Goal: Information Seeking & Learning: Learn about a topic

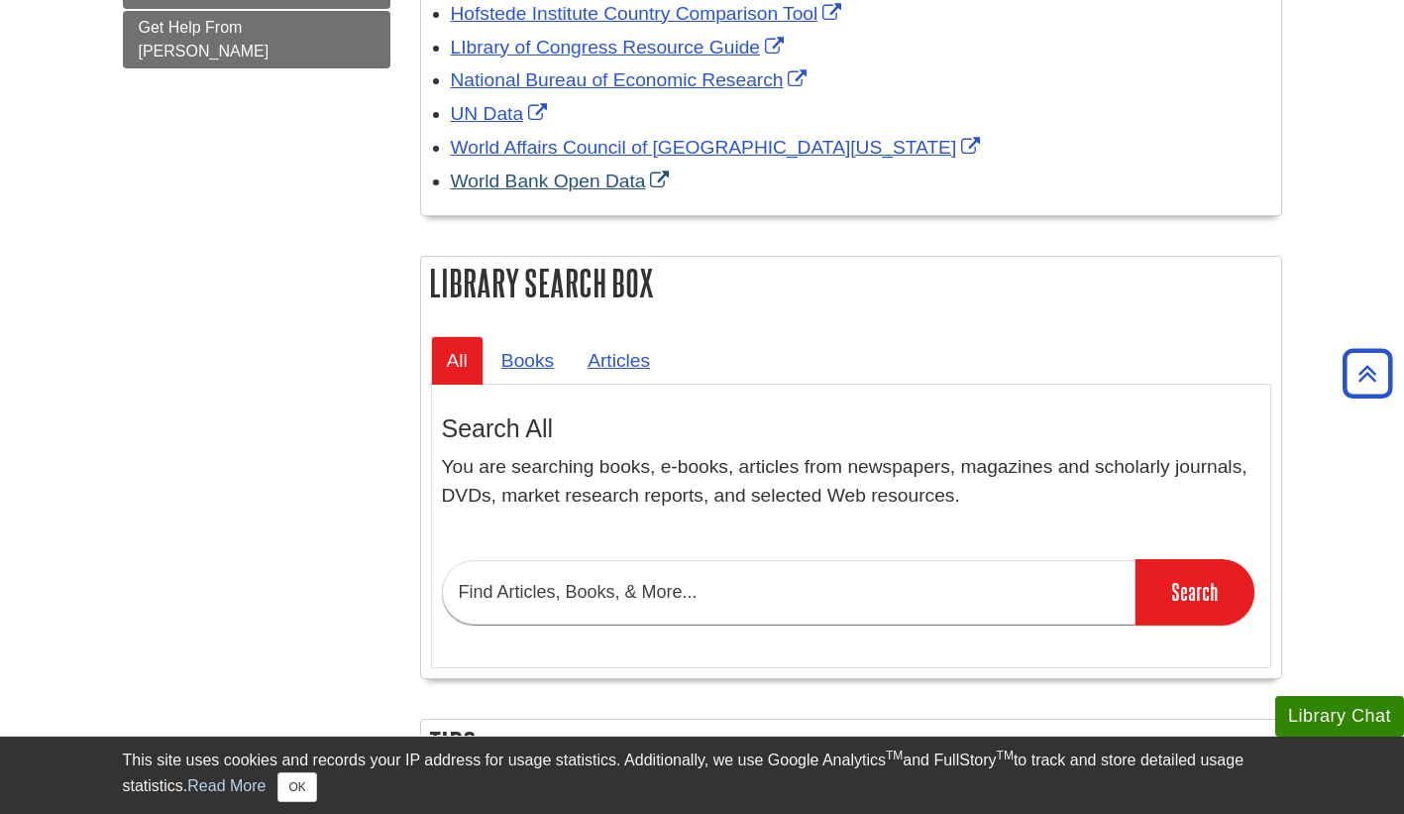
scroll to position [772, 0]
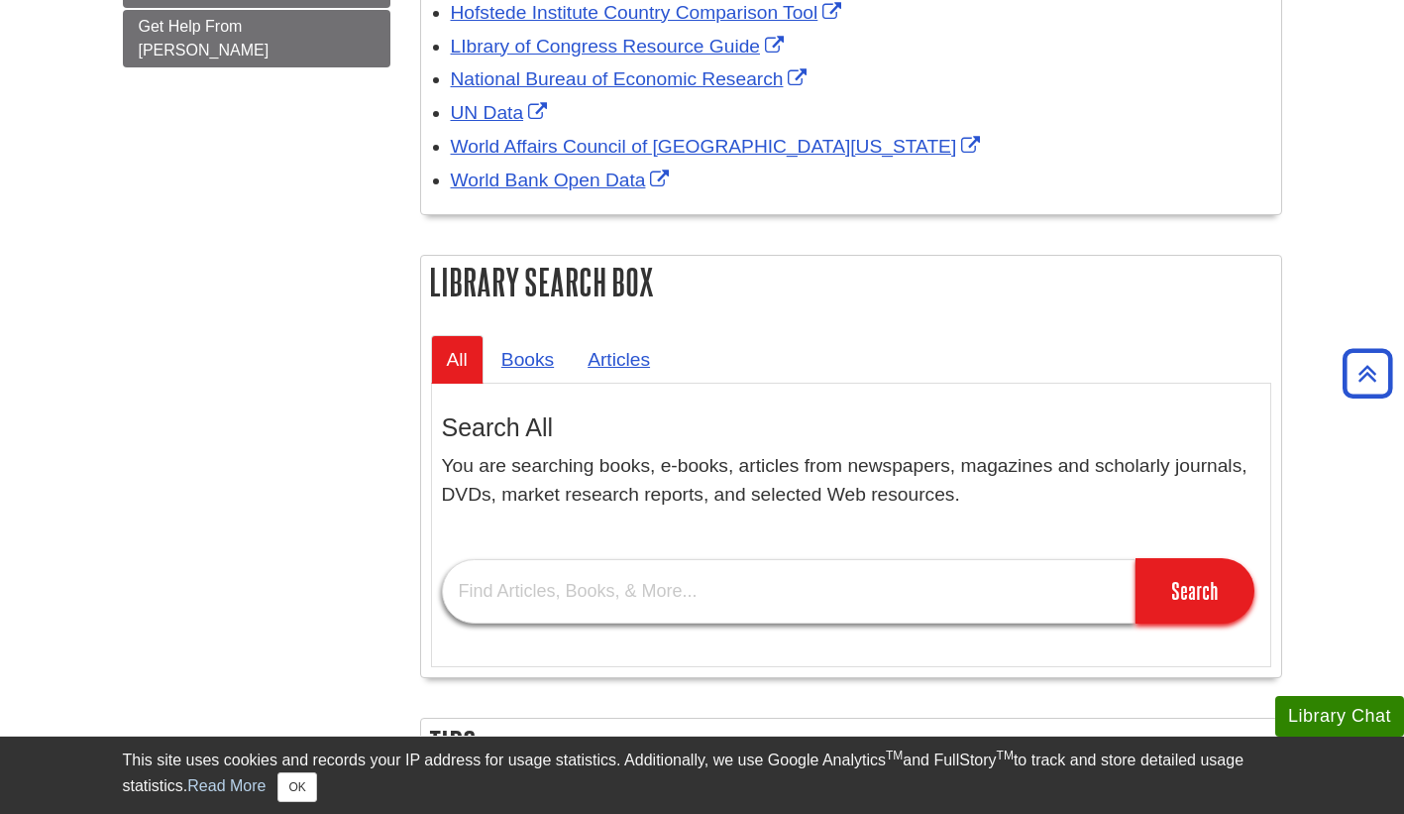
click at [598, 597] on input "text" at bounding box center [789, 591] width 694 height 64
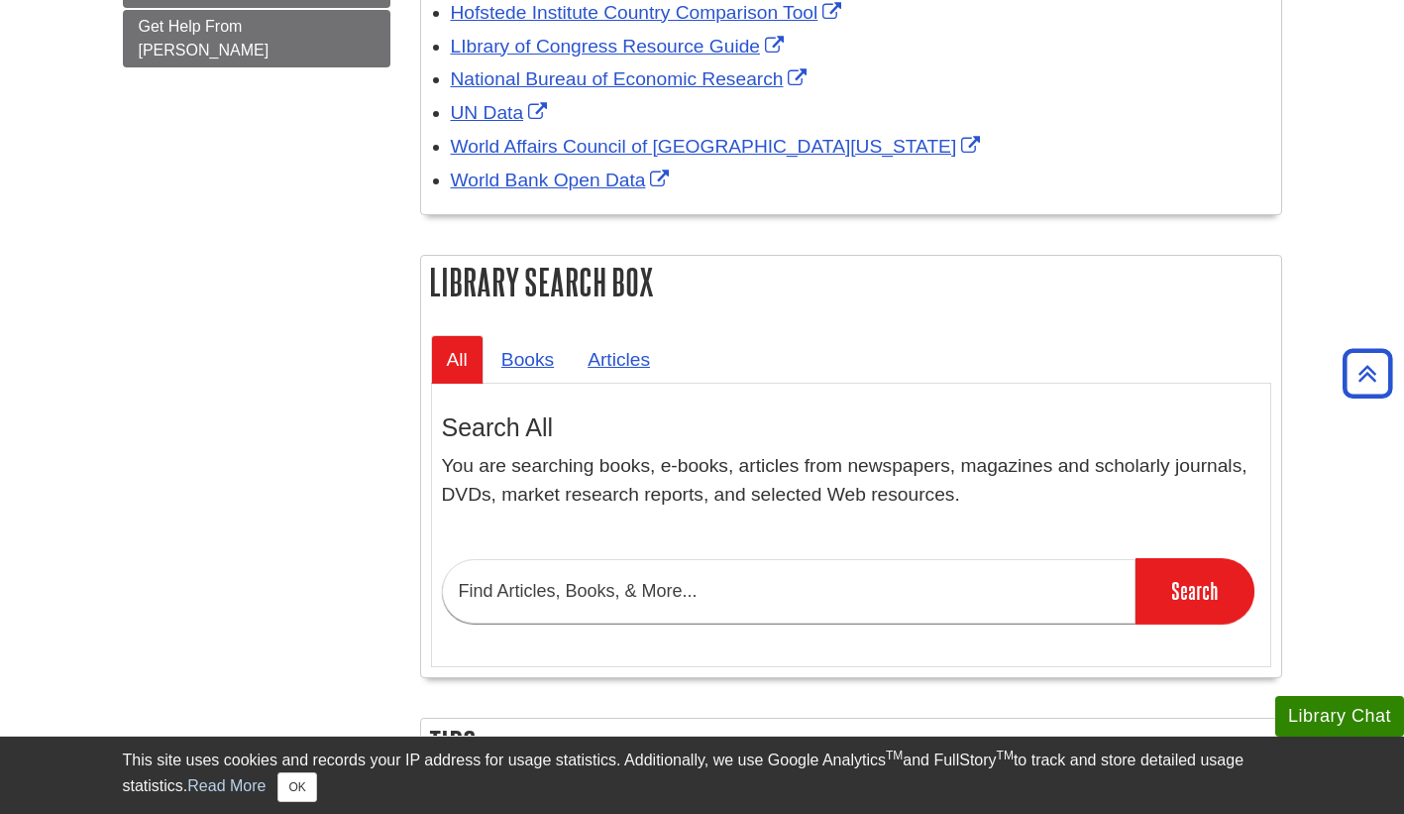
click at [601, 241] on div "Assignment Instructions The Global Impacts of Technology paper is for online cl…" at bounding box center [851, 266] width 862 height 1392
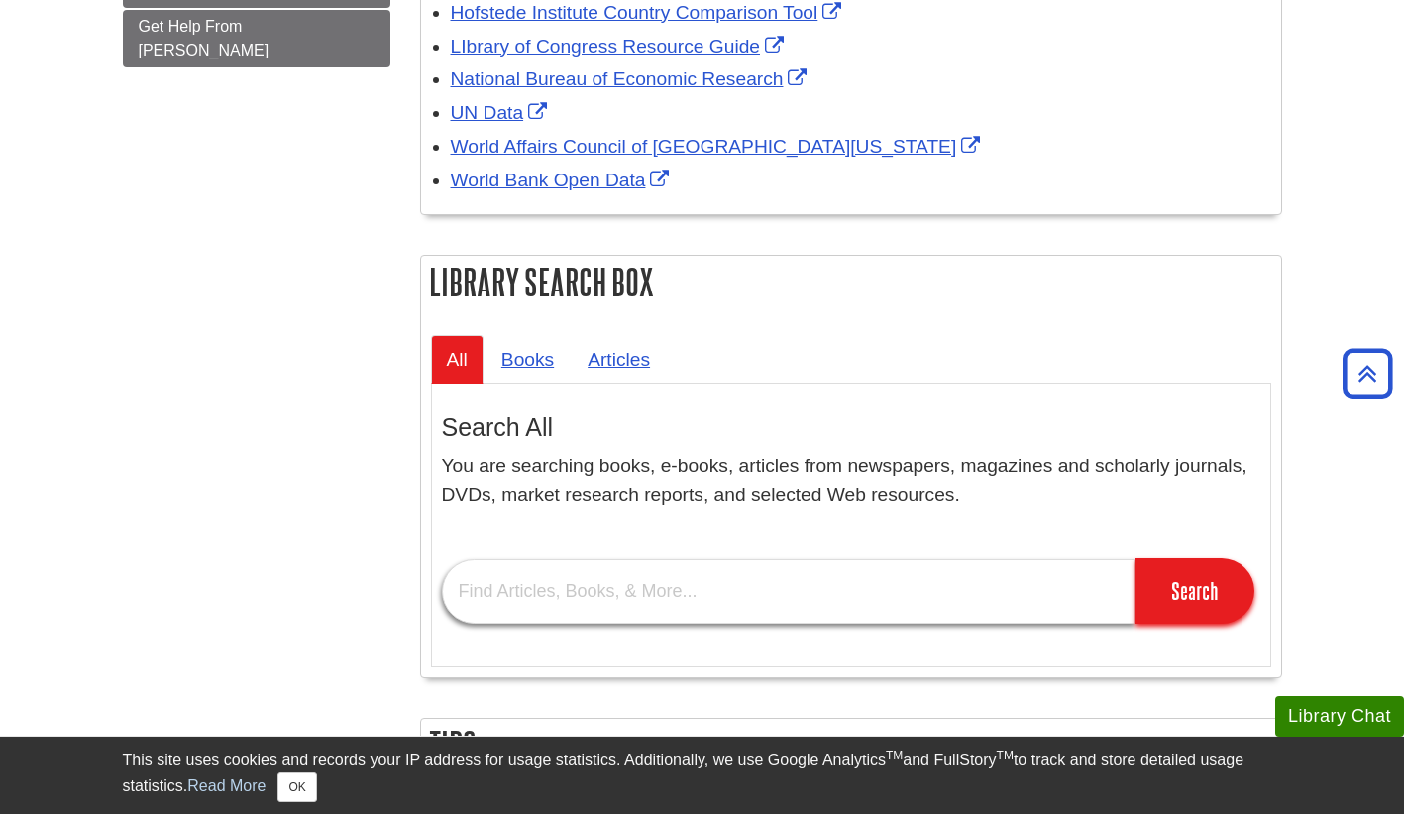
click at [742, 613] on input "text" at bounding box center [789, 591] width 694 height 64
paste input "computing on individuals, organizations, and society"
type input "computing and globalization"
click at [1136, 558] on input "Search" at bounding box center [1195, 590] width 119 height 65
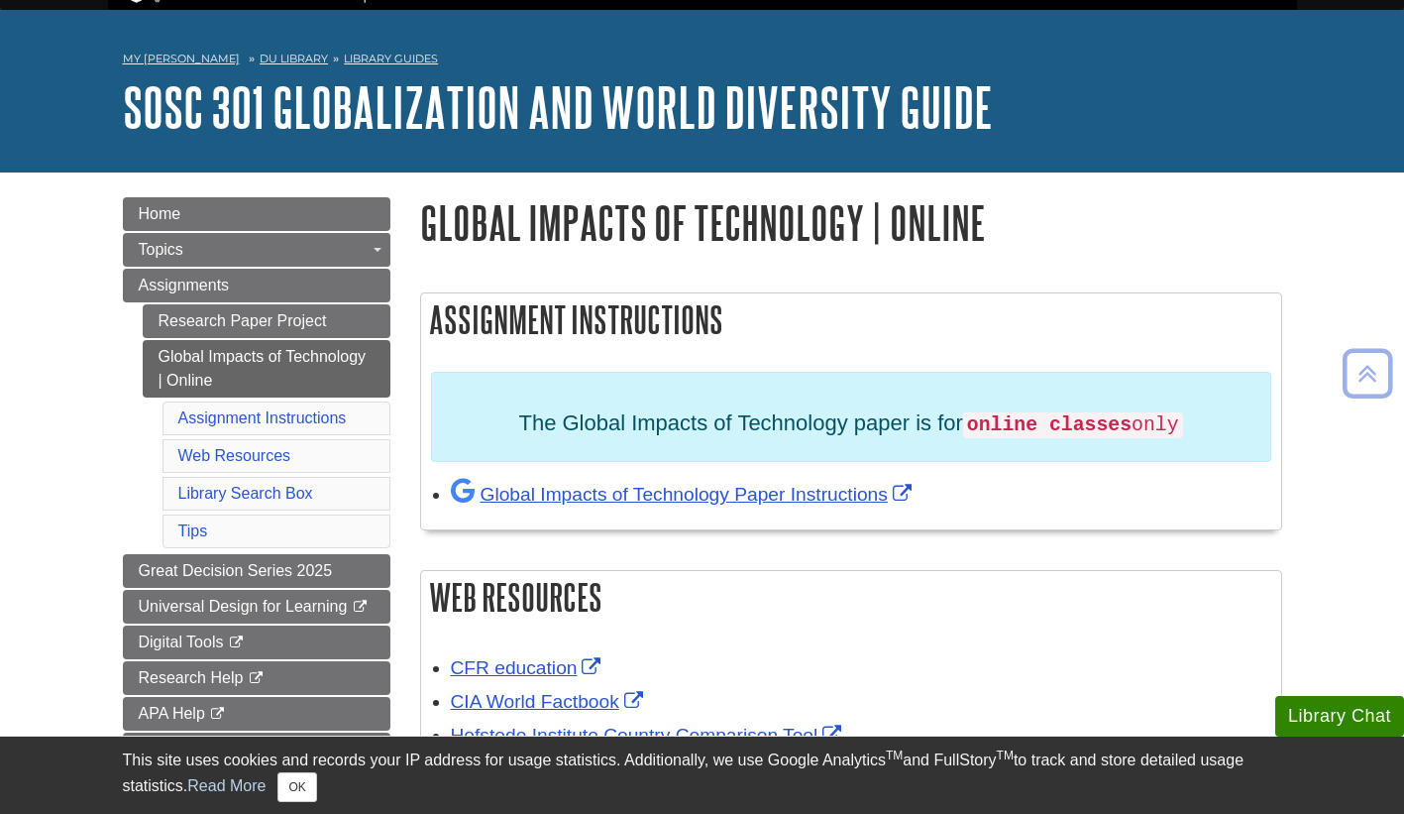
scroll to position [33, 0]
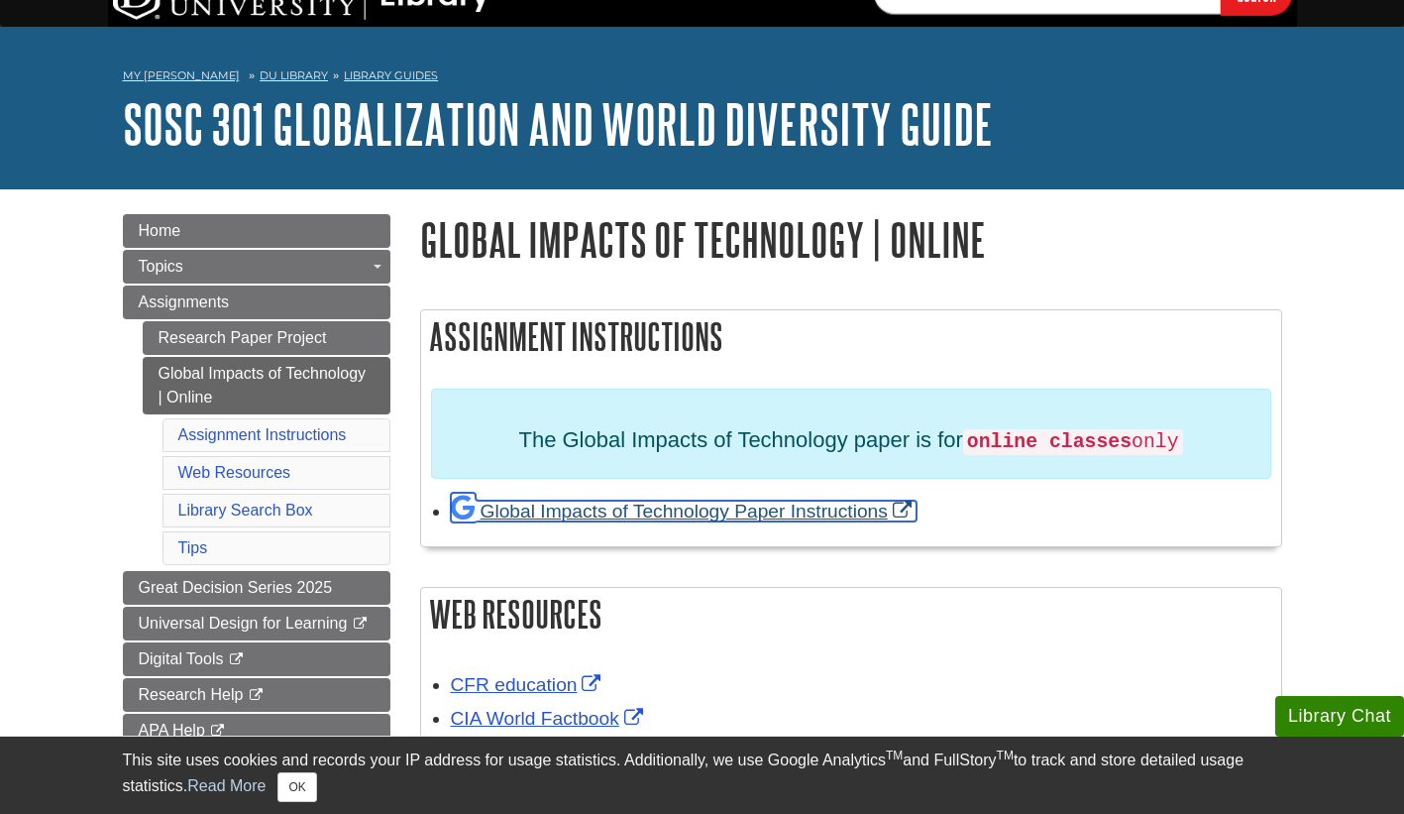
click at [662, 516] on link "Global Impacts of Technology Paper Instructions" at bounding box center [684, 510] width 466 height 21
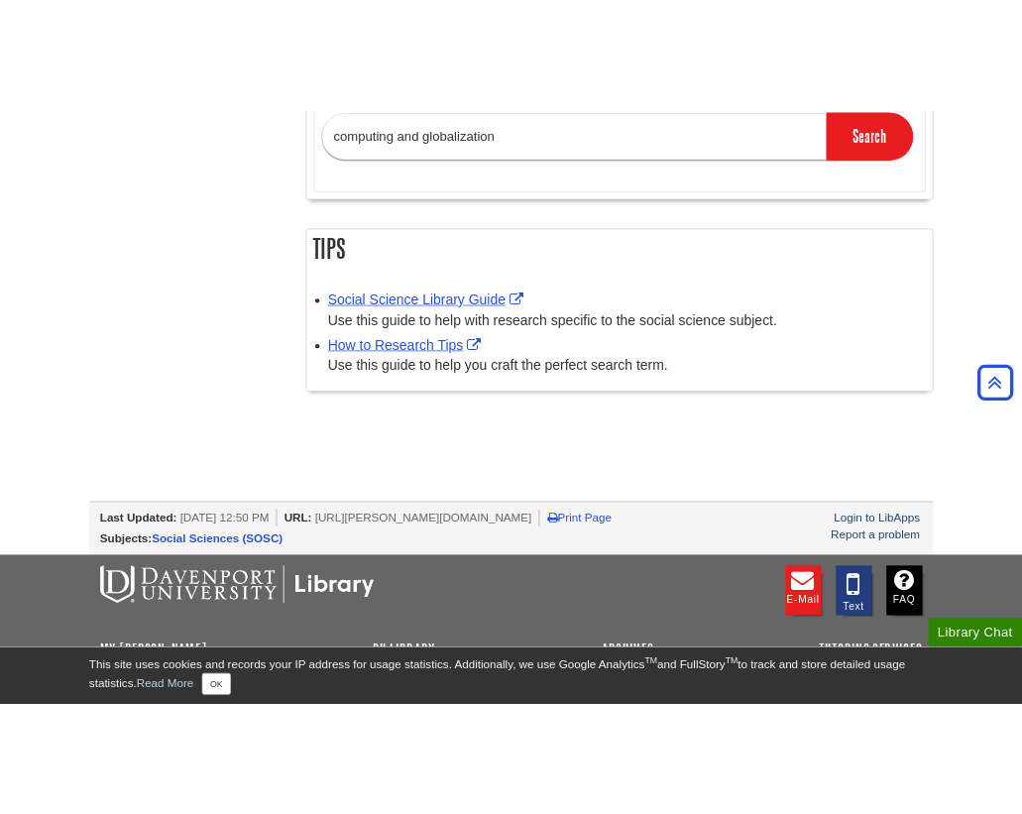
scroll to position [1341, 0]
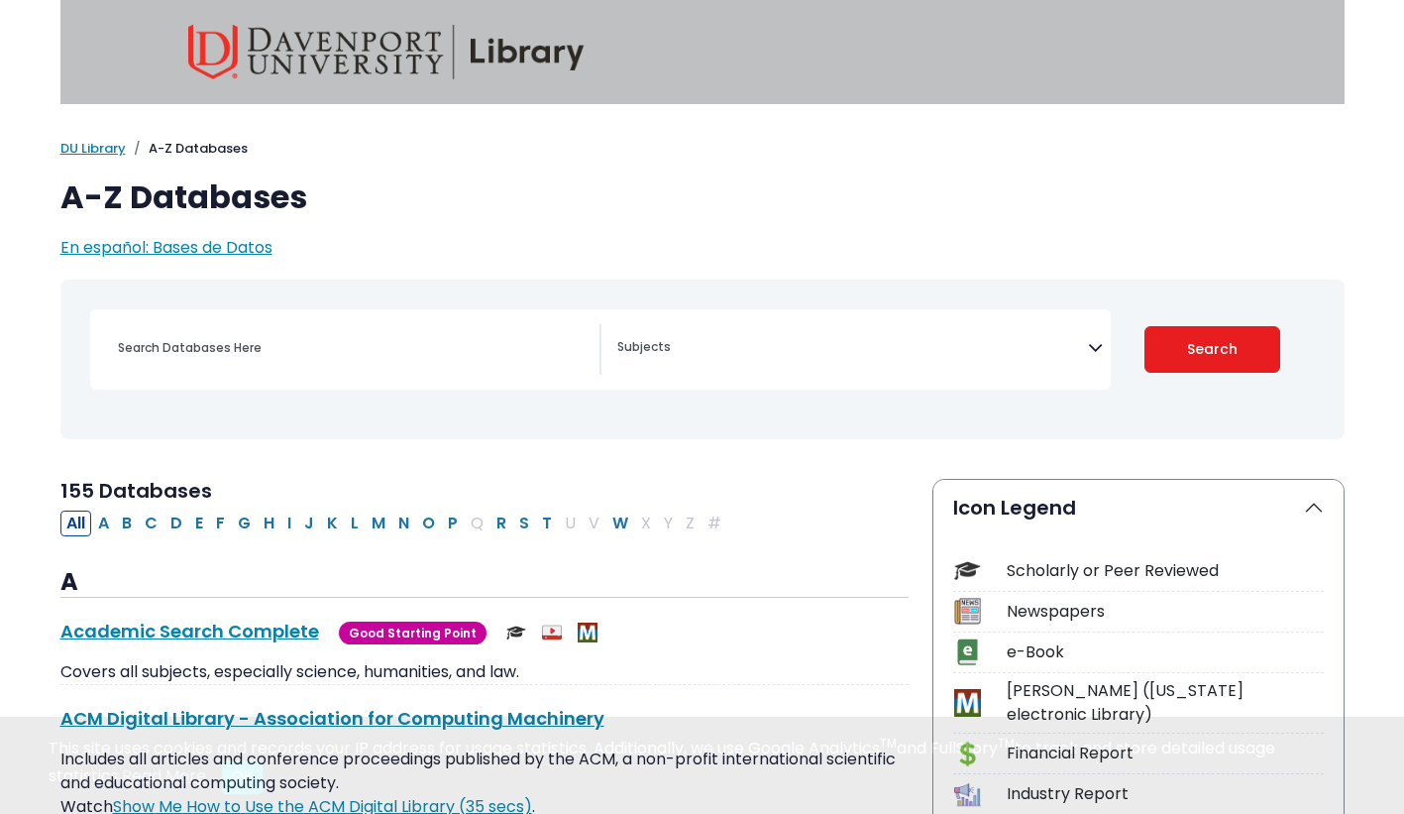
select select "Database Subject Filter"
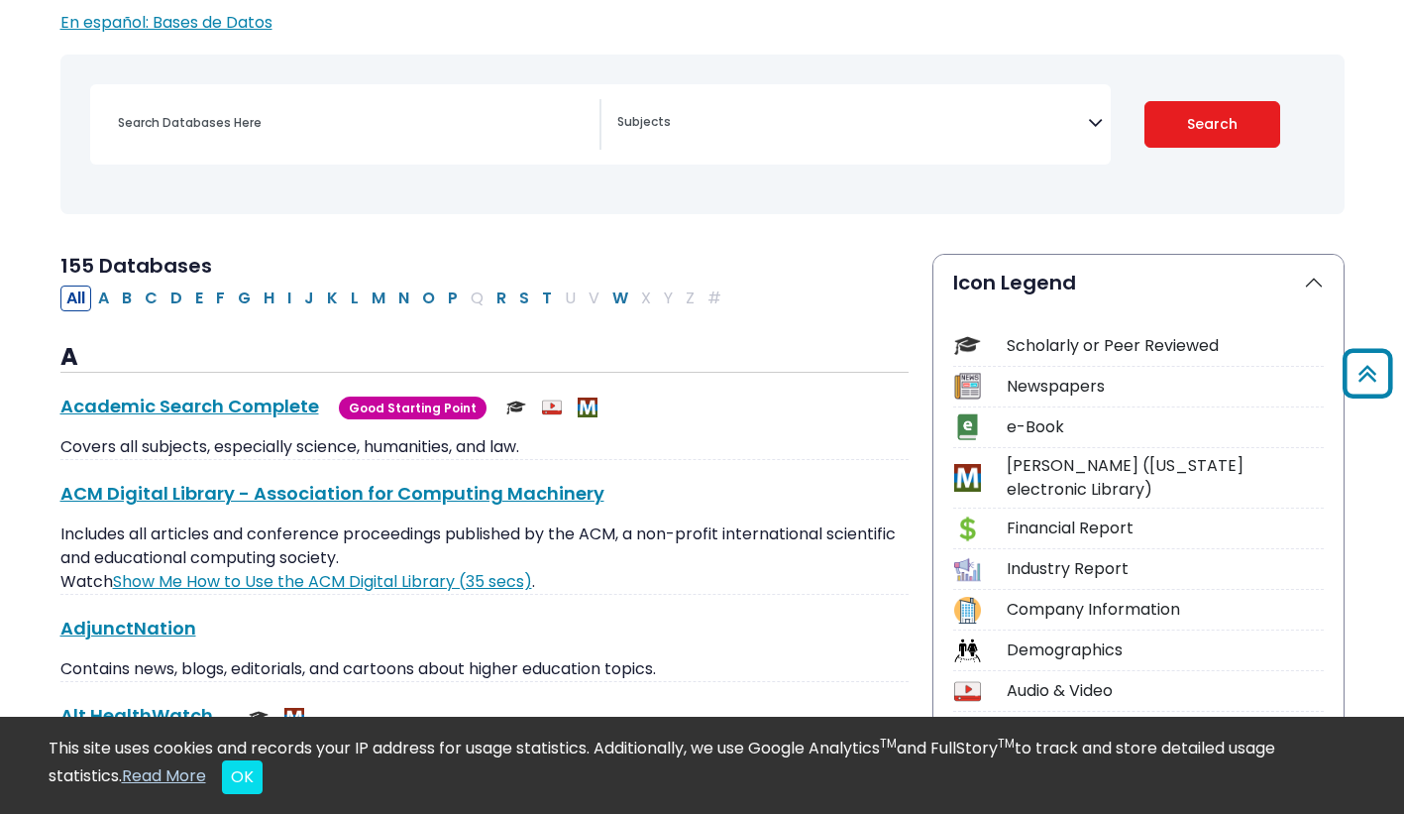
scroll to position [12228, 0]
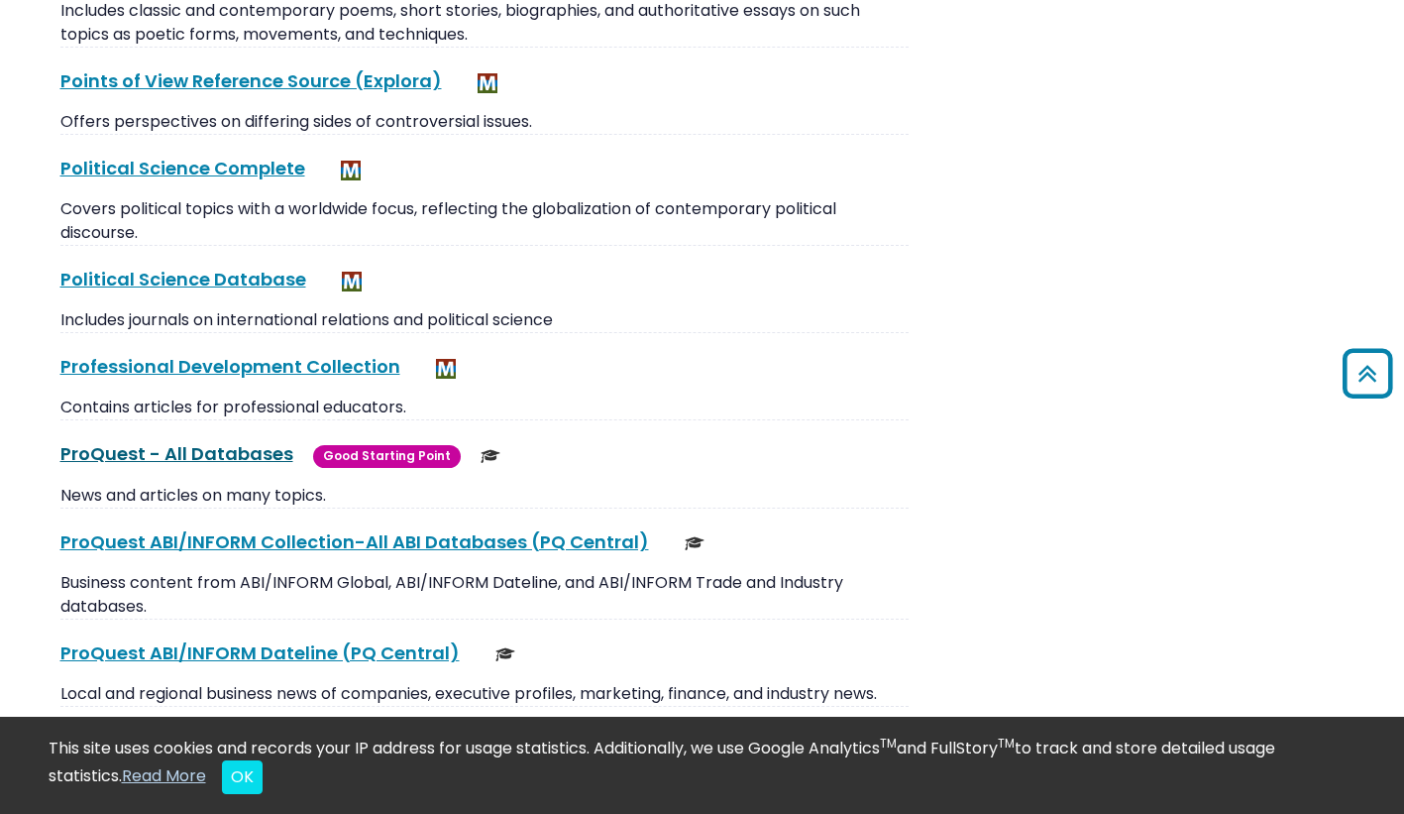
click at [170, 441] on link "ProQuest - All Databases This link opens in a new window" at bounding box center [176, 453] width 233 height 25
